Goal: Navigation & Orientation: Find specific page/section

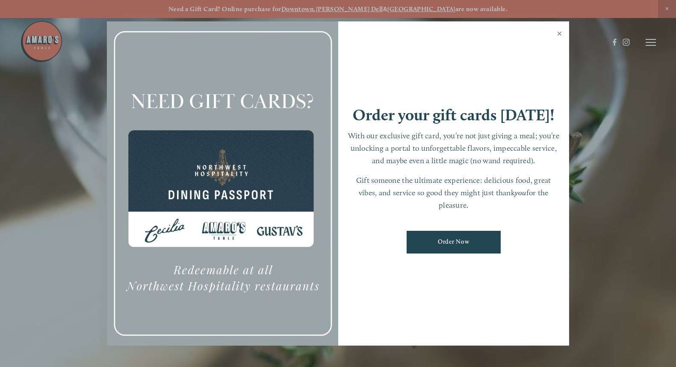
click at [559, 35] on link "Close" at bounding box center [560, 35] width 17 height 24
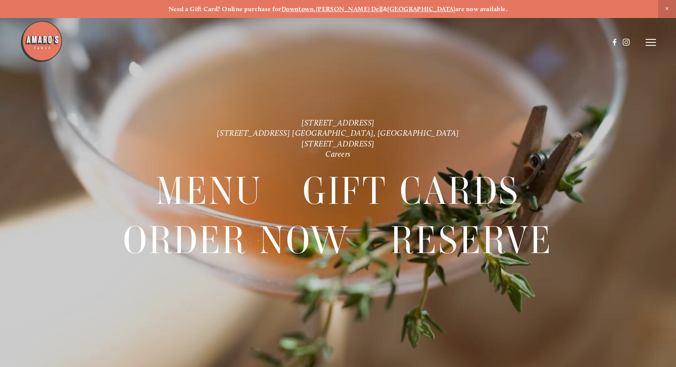
click at [314, 9] on strong "Downtown" at bounding box center [298, 9] width 33 height 8
click at [651, 41] on icon at bounding box center [651, 43] width 10 height 8
click at [567, 42] on span "Gallery" at bounding box center [572, 42] width 20 height 7
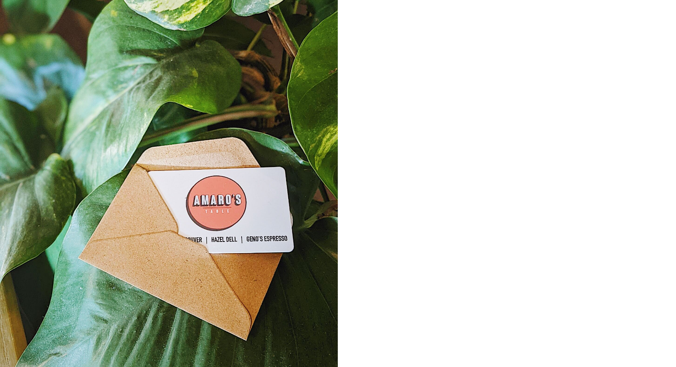
scroll to position [7156, 0]
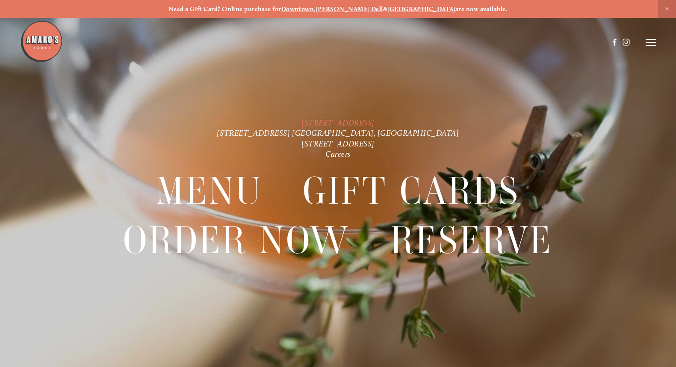
click at [302, 122] on link "[STREET_ADDRESS]" at bounding box center [338, 122] width 73 height 10
